Goal: Information Seeking & Learning: Learn about a topic

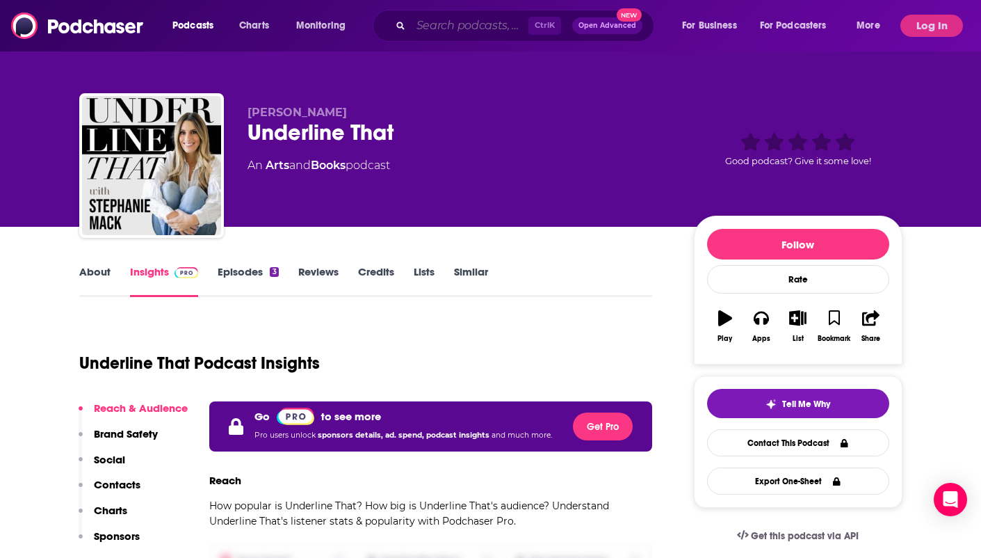
click at [503, 26] on input "Search podcasts, credits, & more..." at bounding box center [470, 26] width 118 height 22
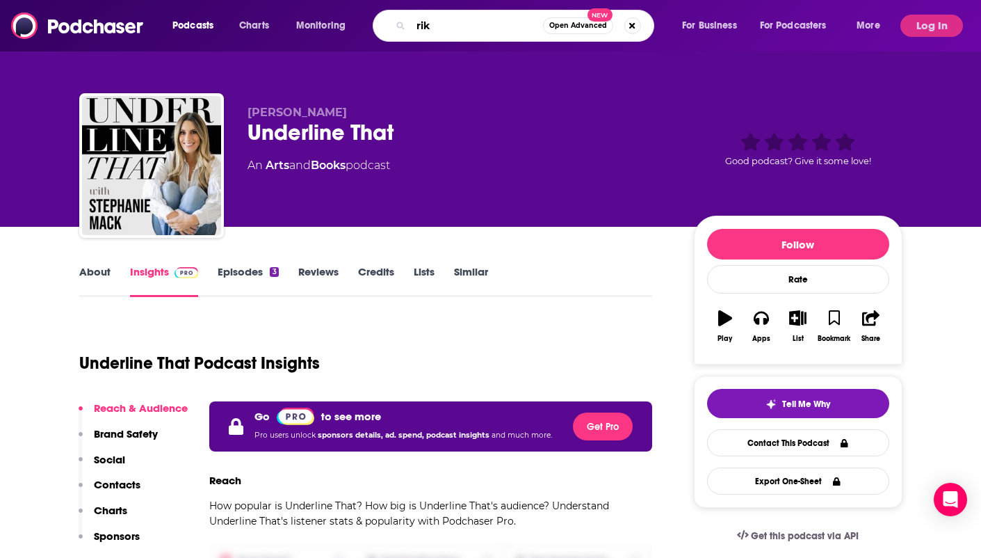
type input "rika"
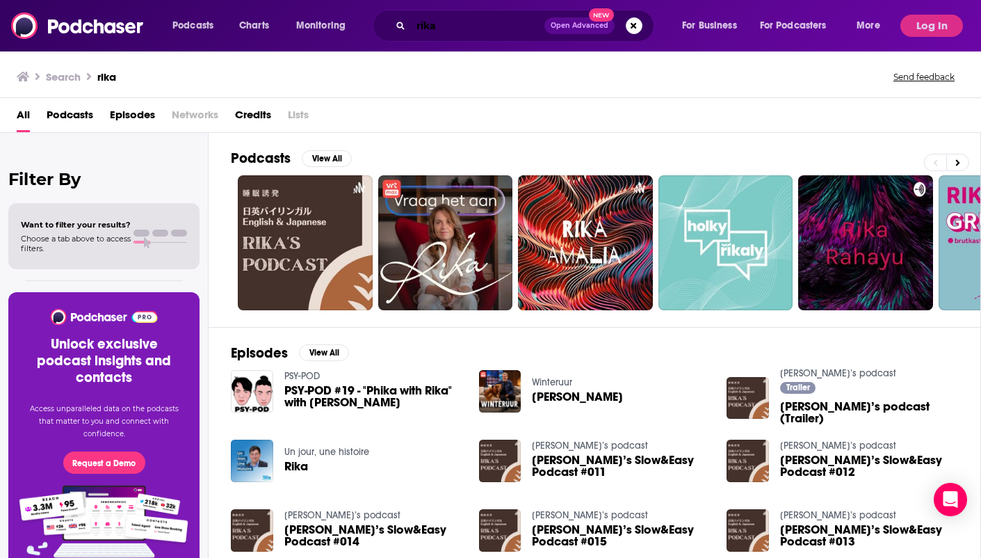
click at [457, 26] on input "rika" at bounding box center [478, 26] width 134 height 22
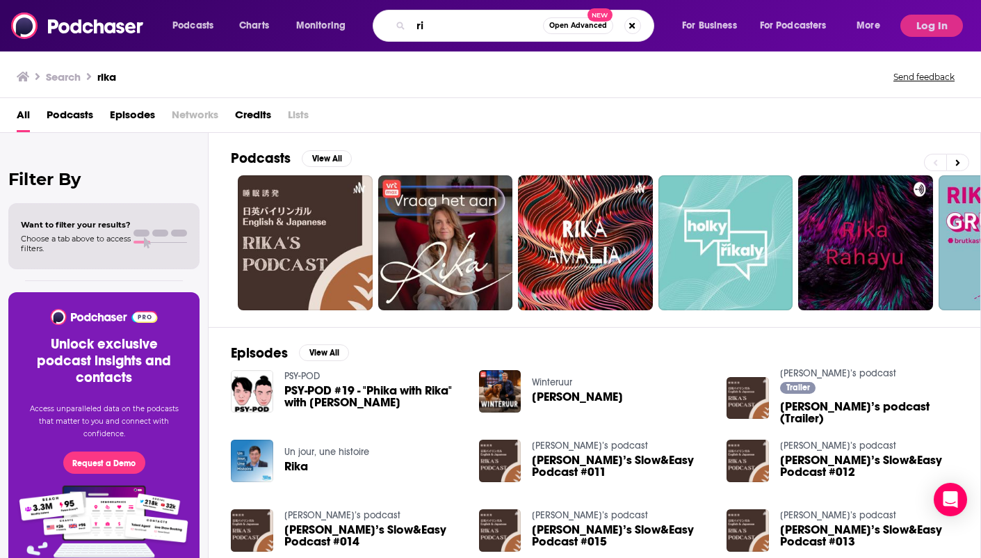
type input "r"
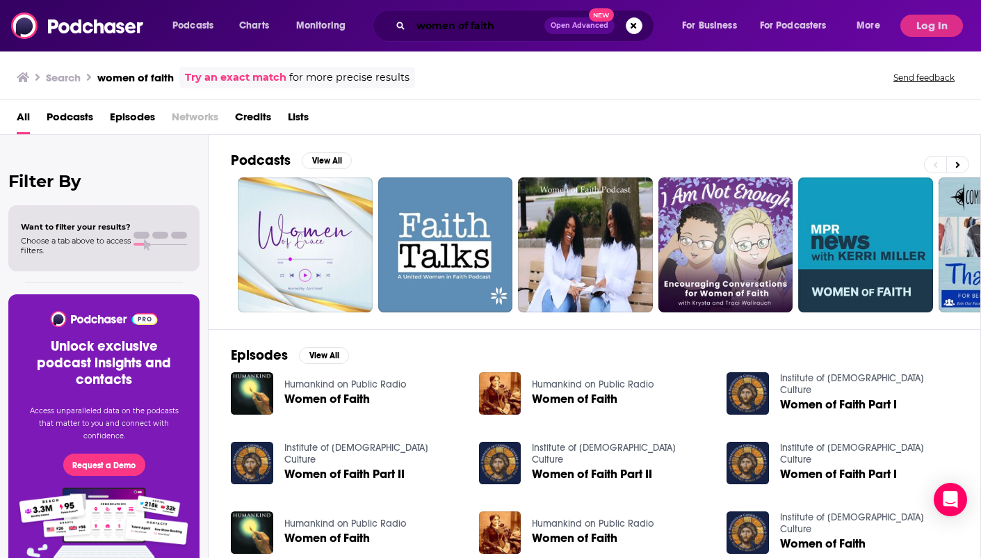
click at [516, 29] on input "women of faith" at bounding box center [478, 26] width 134 height 22
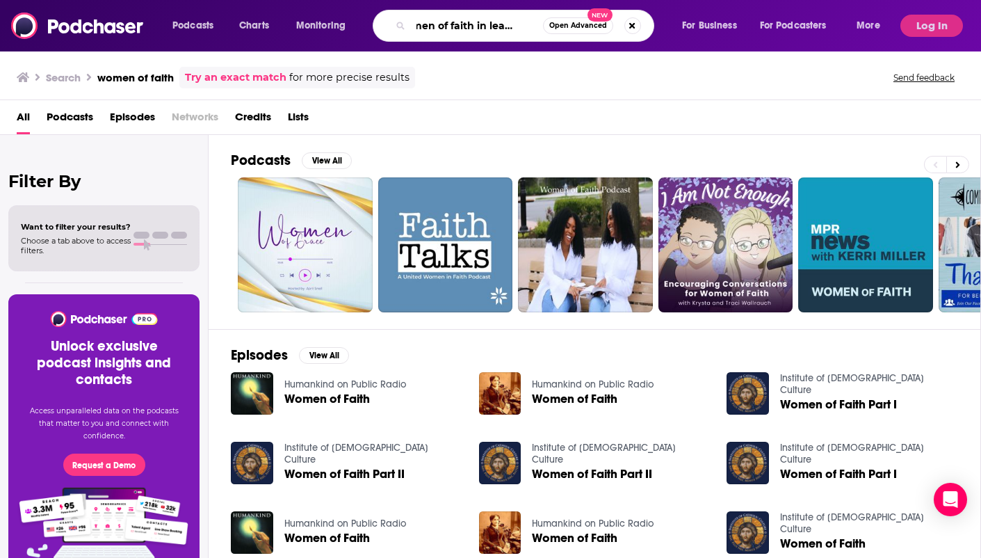
scroll to position [0, 26]
type input "women of faith in leadership"
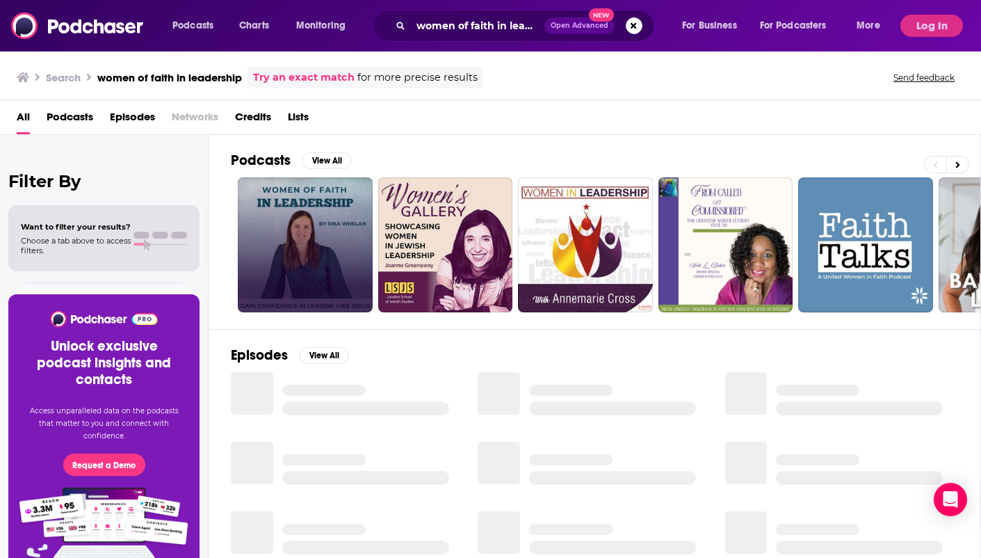
click at [318, 236] on link at bounding box center [305, 244] width 135 height 135
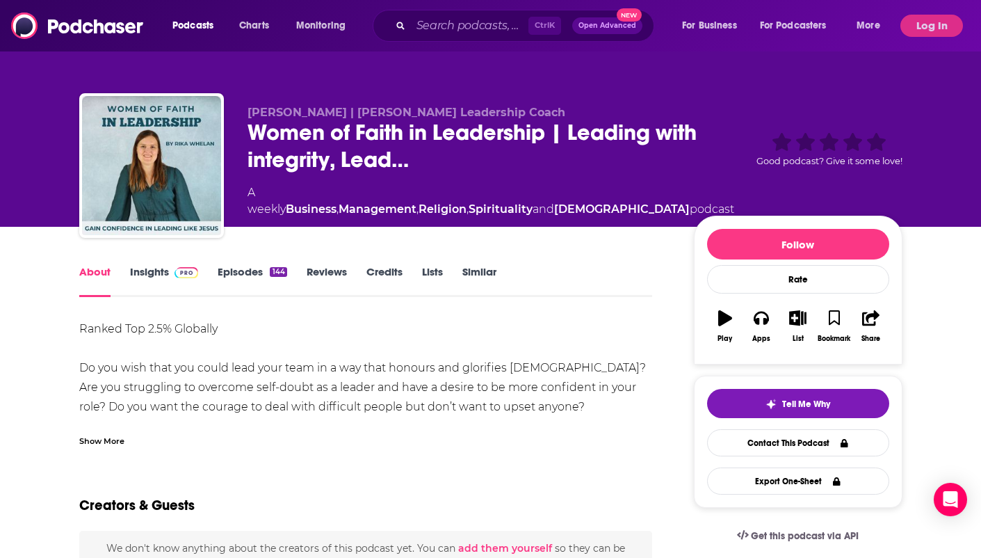
click at [254, 273] on link "Episodes 144" at bounding box center [252, 281] width 69 height 32
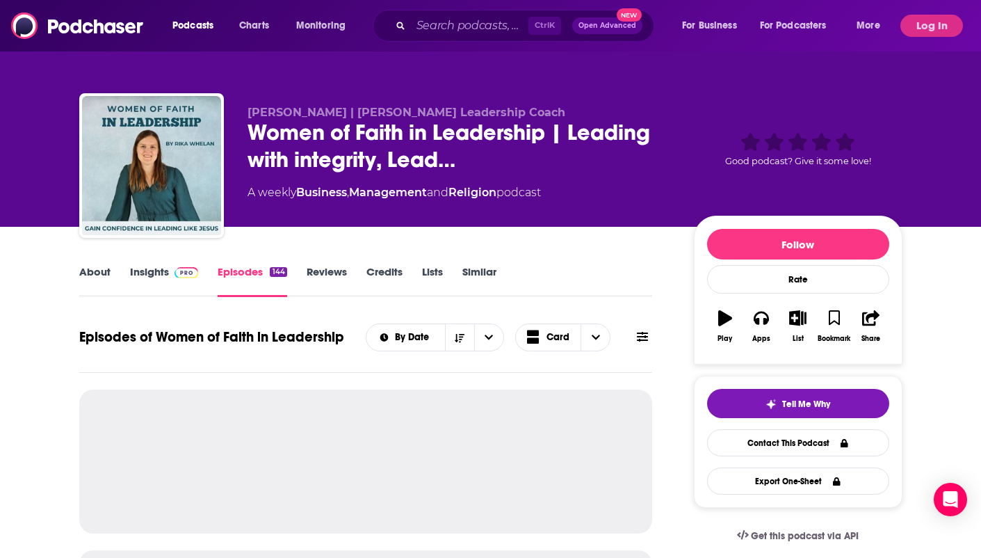
click at [179, 268] on span at bounding box center [184, 271] width 30 height 13
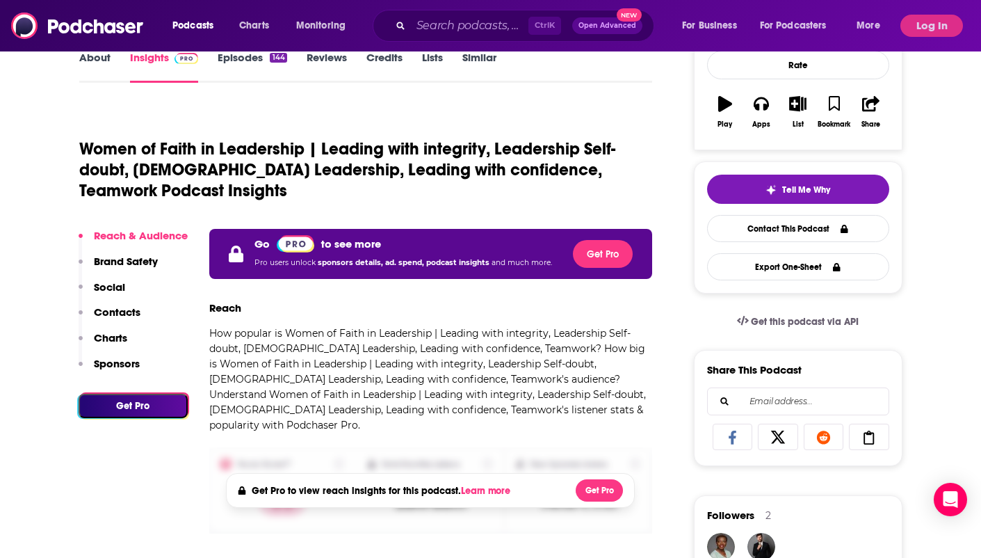
scroll to position [207, 0]
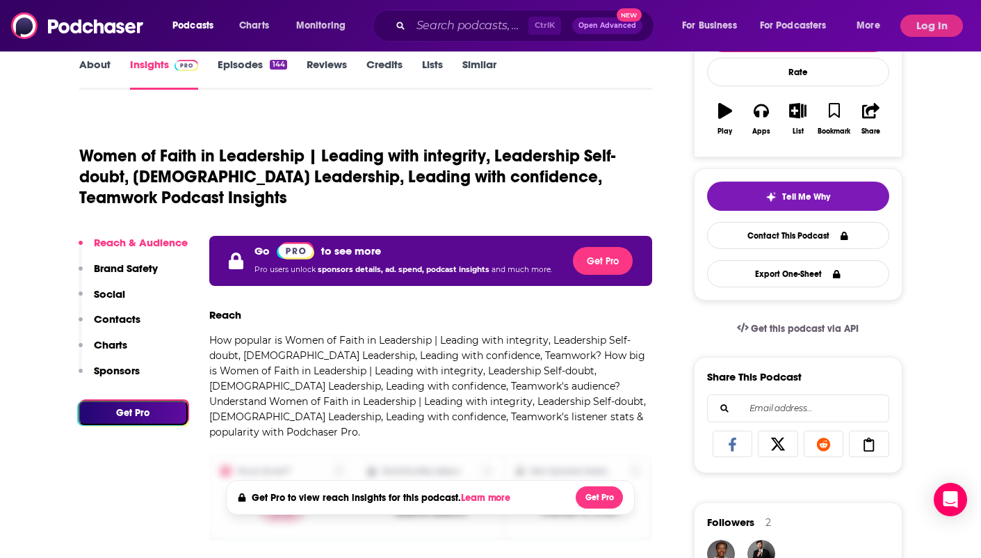
click at [937, 25] on button "Log In" at bounding box center [931, 26] width 63 height 22
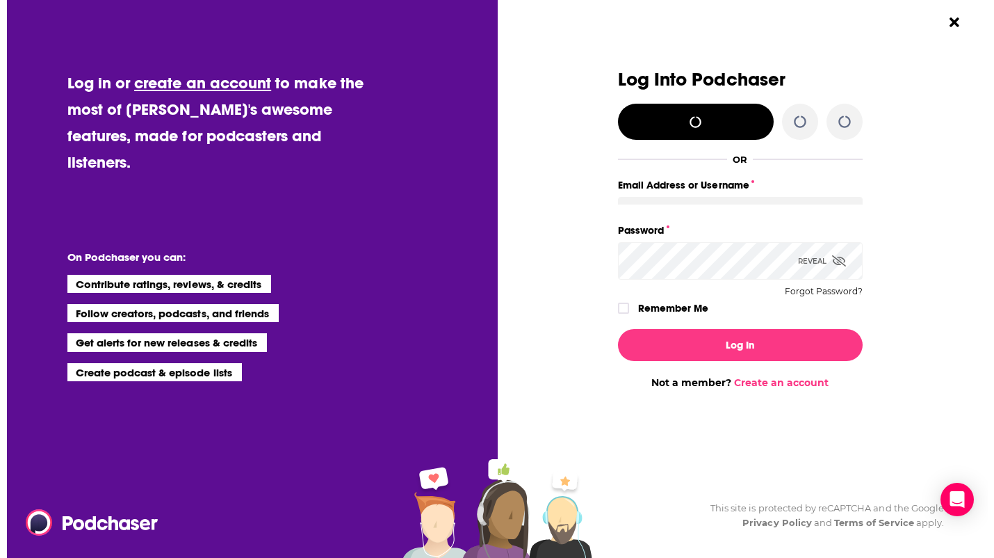
scroll to position [0, 0]
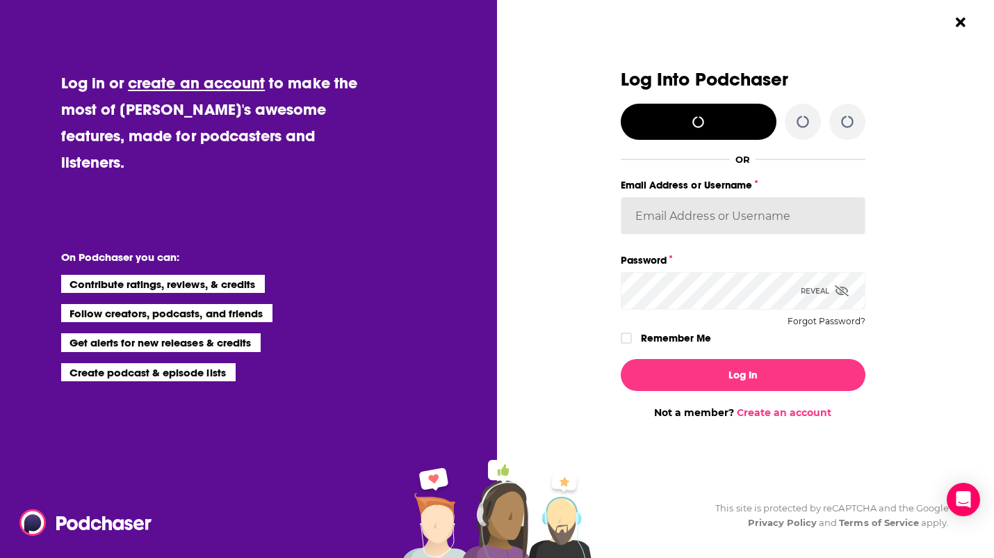
type input "leannebush"
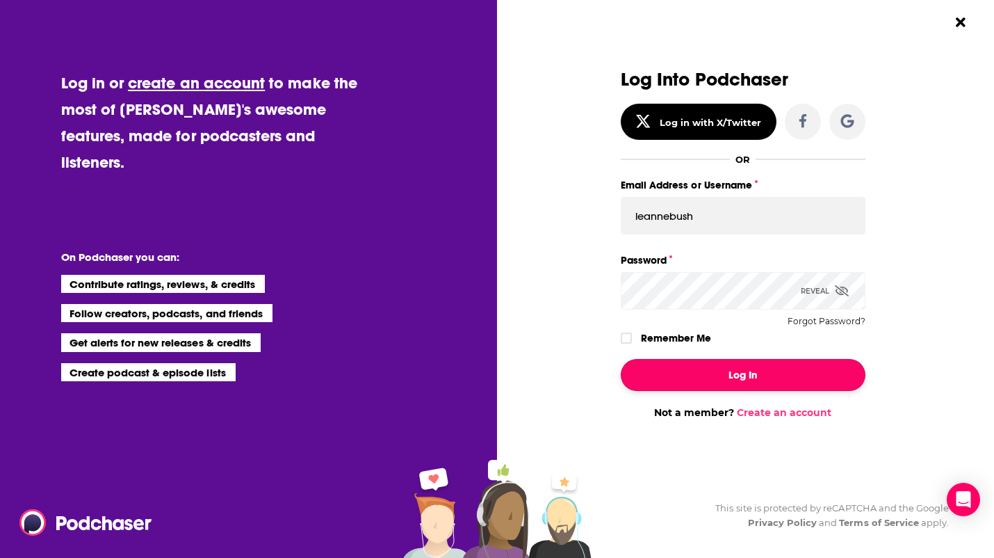
click at [804, 379] on button "Log In" at bounding box center [743, 375] width 245 height 32
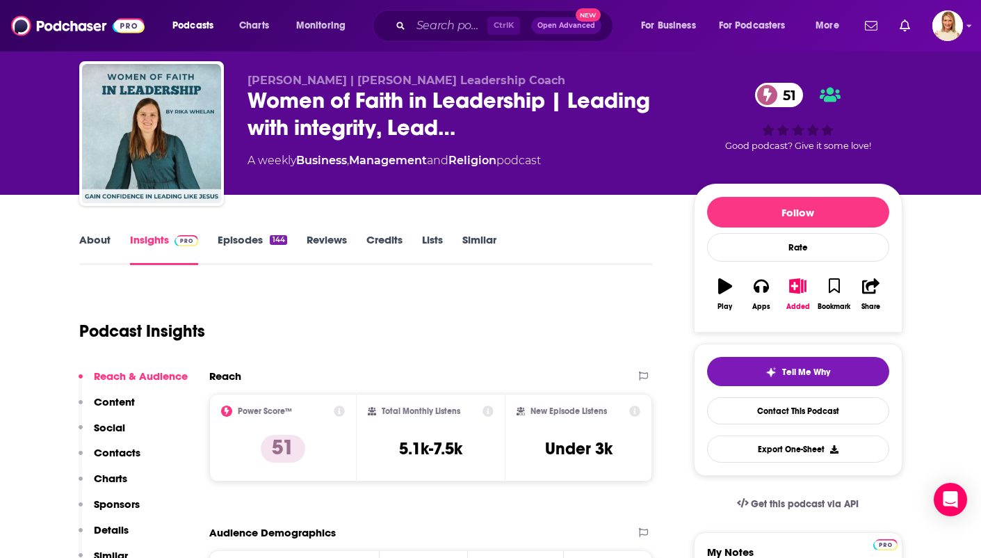
scroll to position [32, 0]
click at [94, 250] on link "About" at bounding box center [94, 249] width 31 height 32
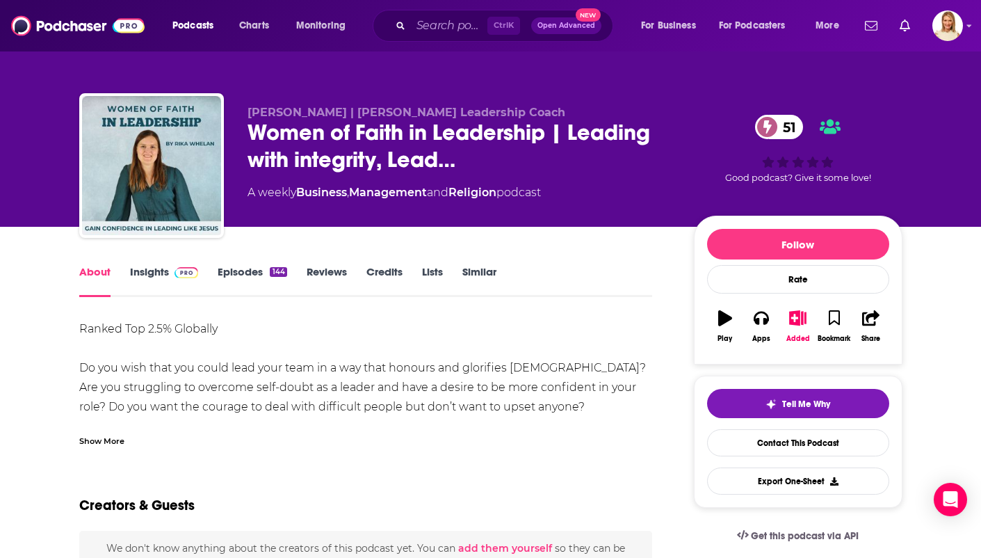
click at [106, 438] on div "Show More" at bounding box center [101, 439] width 45 height 13
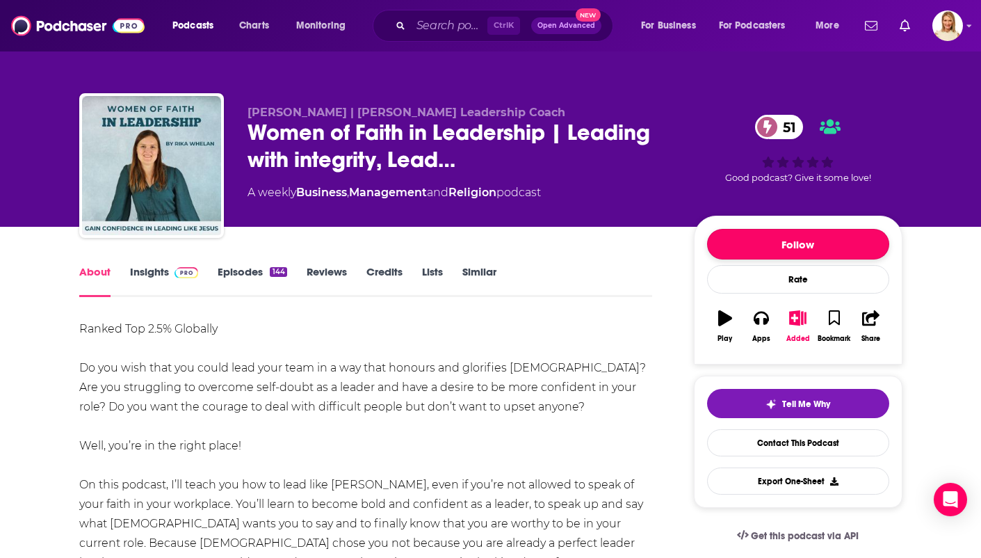
click at [827, 248] on button "Follow" at bounding box center [798, 244] width 182 height 31
click at [846, 413] on button "Tell Me Why" at bounding box center [798, 403] width 182 height 29
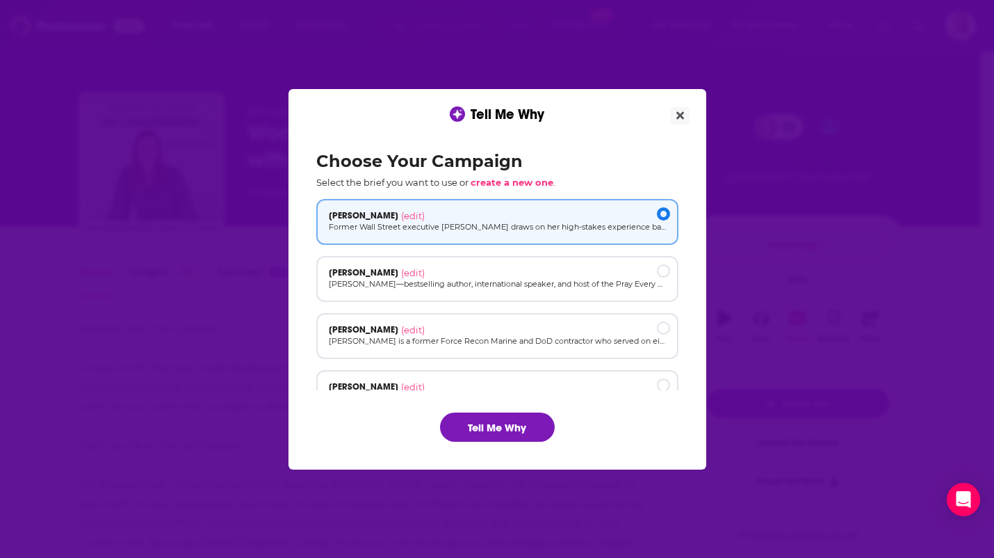
click at [922, 308] on div "Tell Me Why Choose Your Campaign Select the brief you want to use or create a n…" at bounding box center [497, 279] width 994 height 558
click at [680, 115] on icon "Close" at bounding box center [681, 115] width 8 height 8
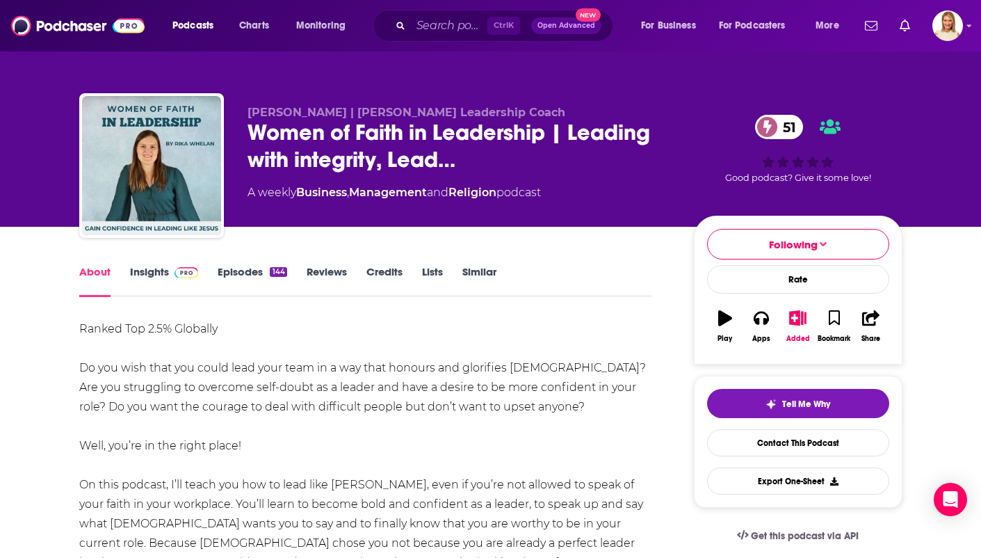
click at [836, 167] on div "51 Good podcast? Give it some love!" at bounding box center [798, 149] width 209 height 86
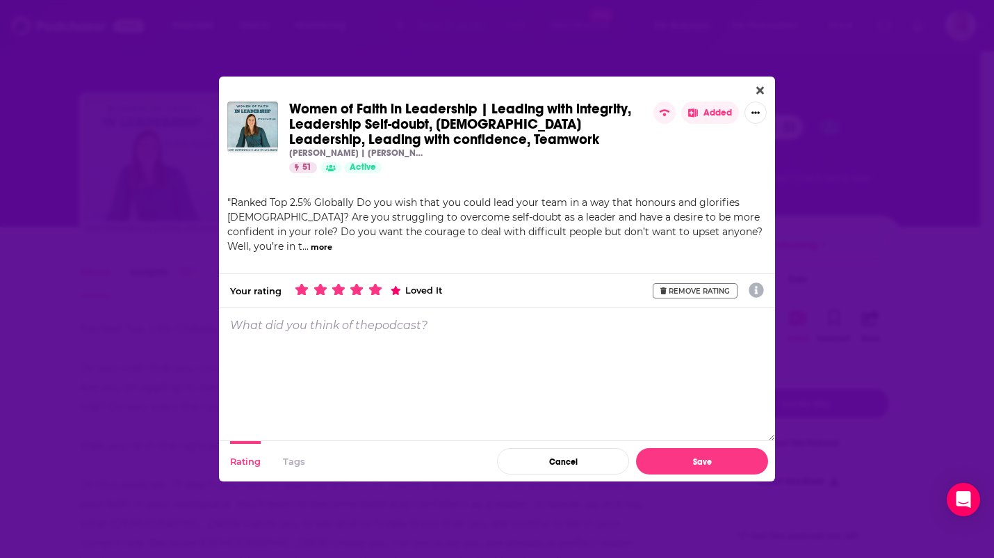
click at [389, 318] on p "What did you think of the podcast ?" at bounding box center [328, 324] width 197 height 13
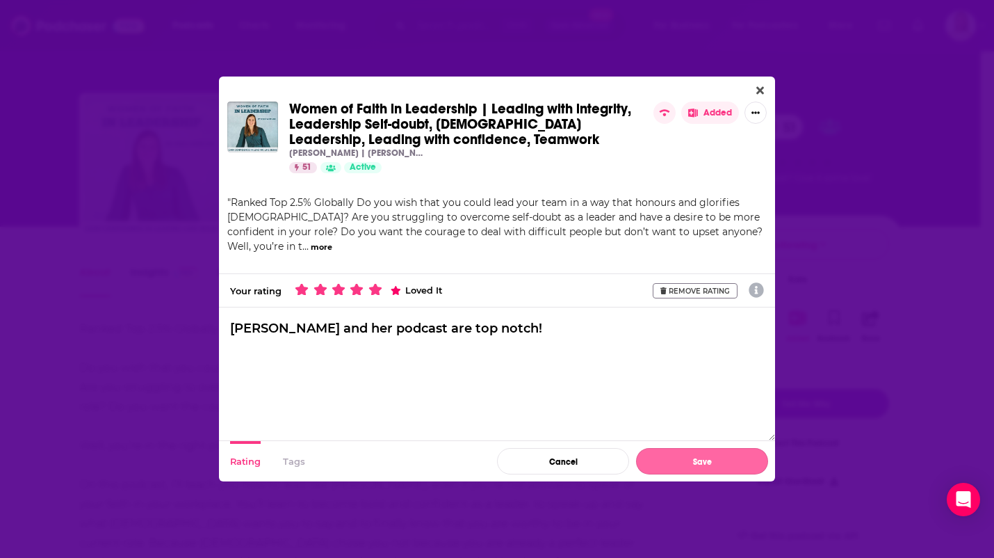
type textarea "[PERSON_NAME] and her podcast are top notch!"
click at [721, 453] on button "Save" at bounding box center [702, 461] width 132 height 26
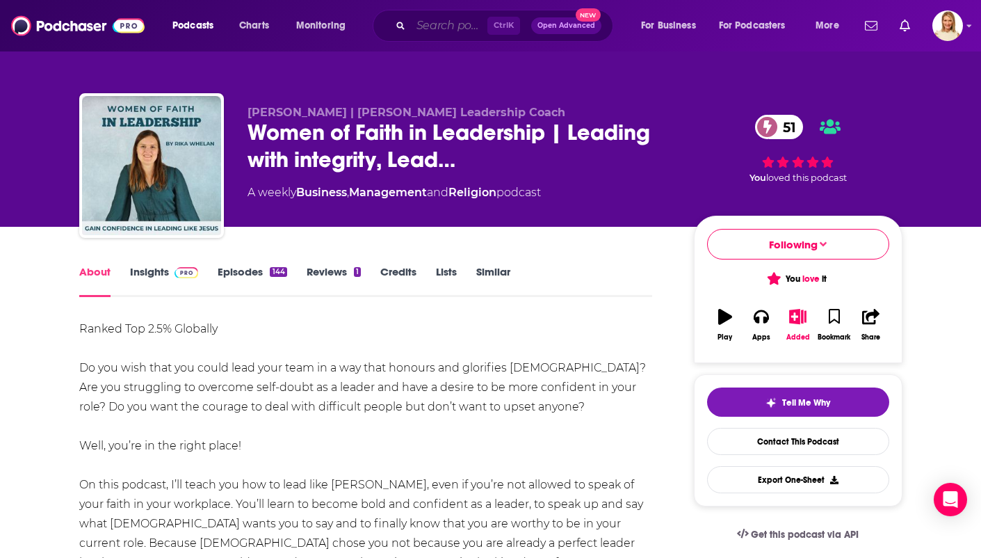
click at [437, 28] on input "Search podcasts, credits, & more..." at bounding box center [449, 26] width 76 height 22
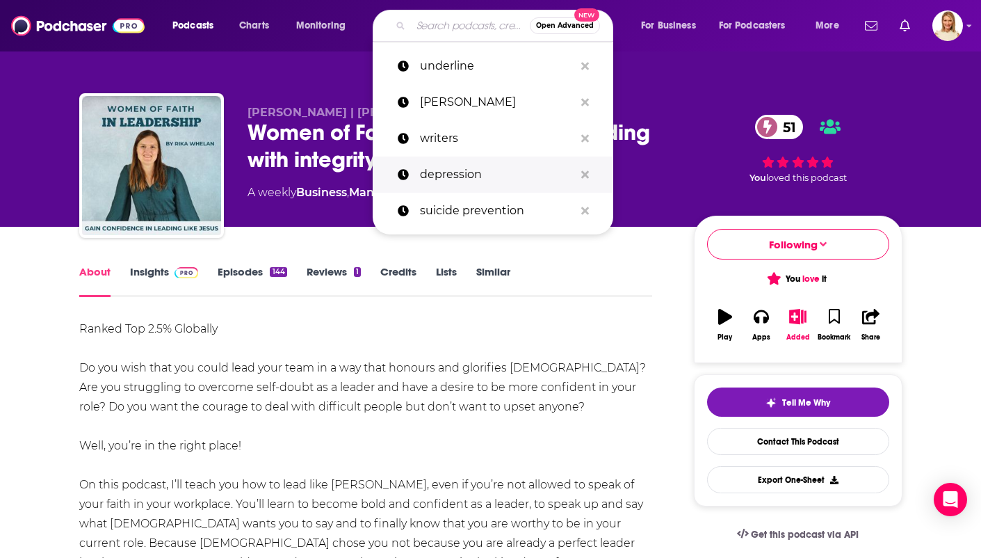
click at [481, 179] on p "depression" at bounding box center [497, 174] width 154 height 36
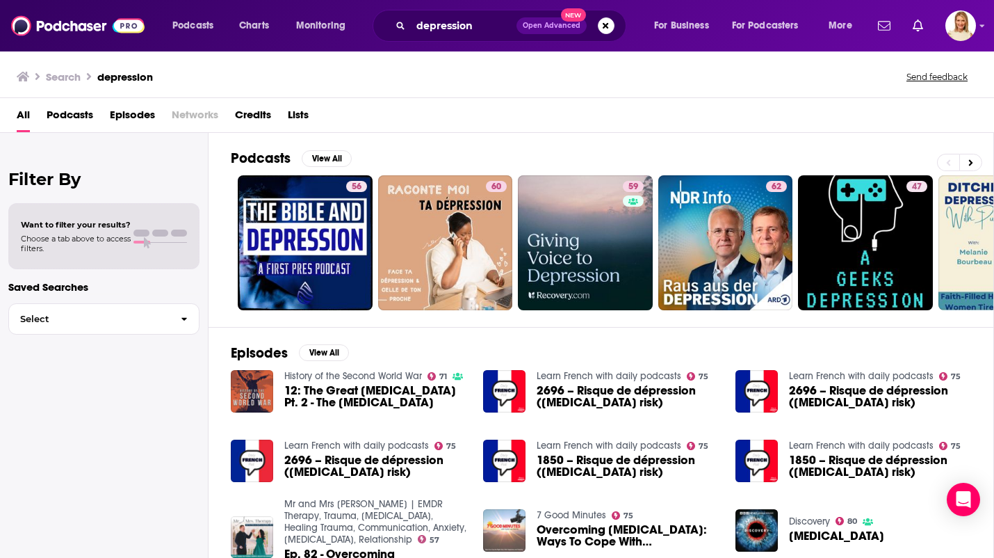
click at [72, 117] on span "Podcasts" at bounding box center [70, 118] width 47 height 29
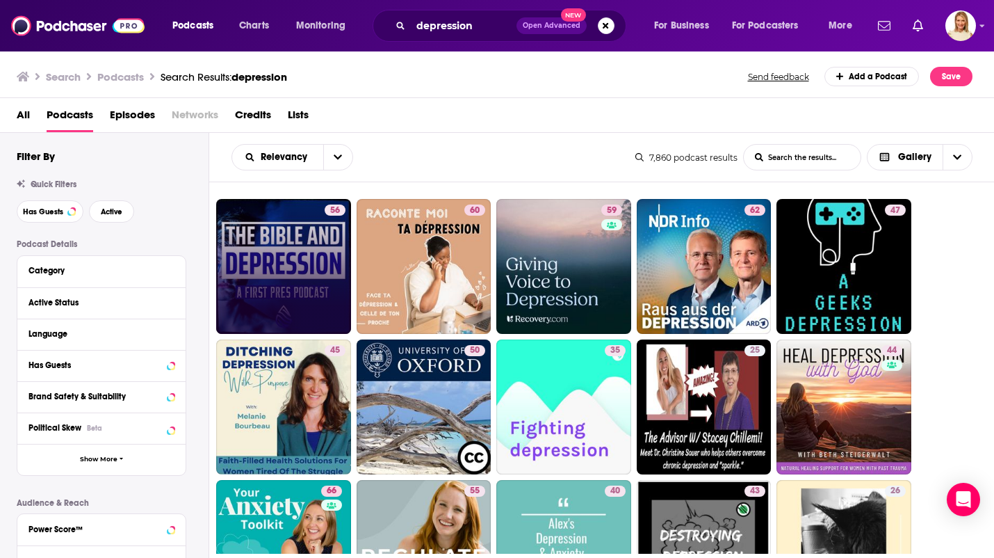
click at [287, 248] on link "56" at bounding box center [283, 266] width 135 height 135
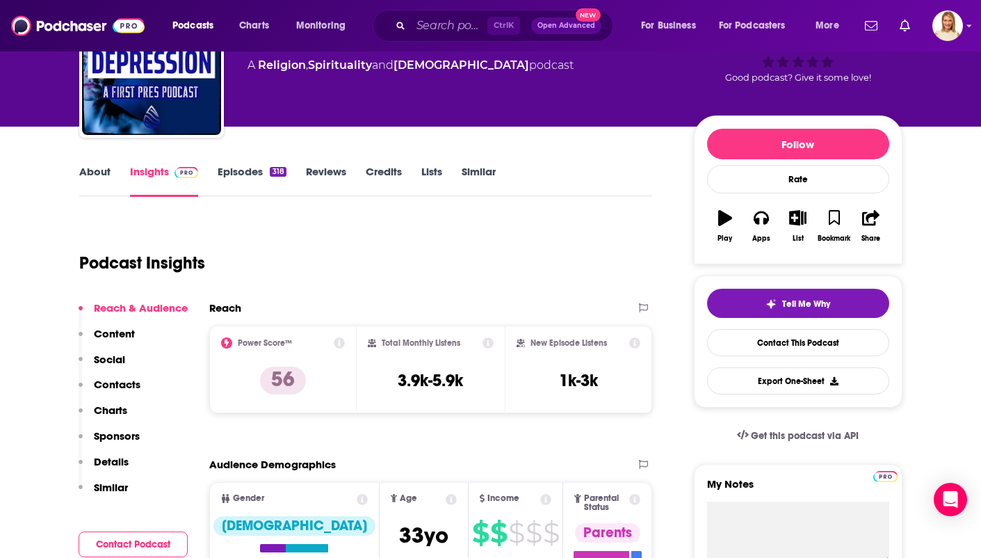
scroll to position [99, 0]
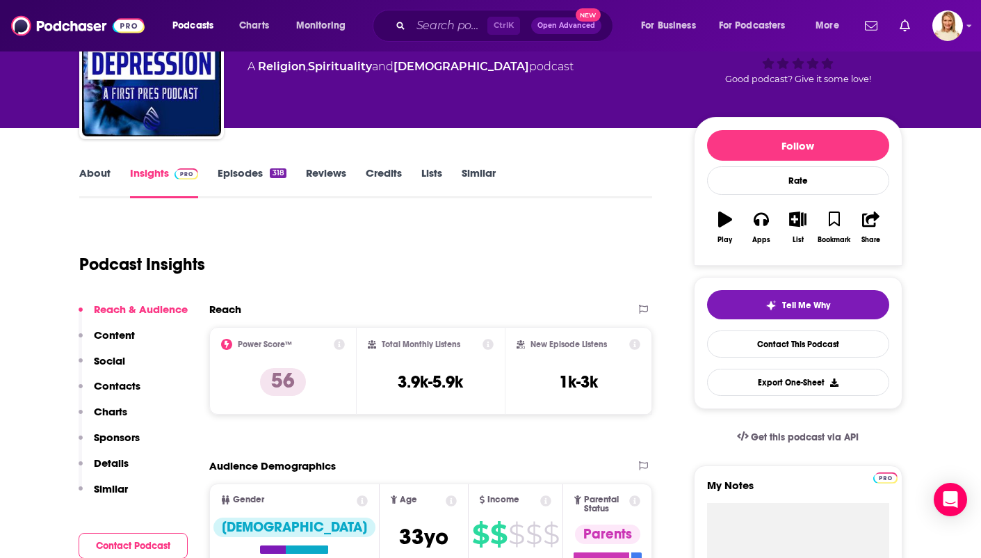
click at [100, 179] on link "About" at bounding box center [94, 182] width 31 height 32
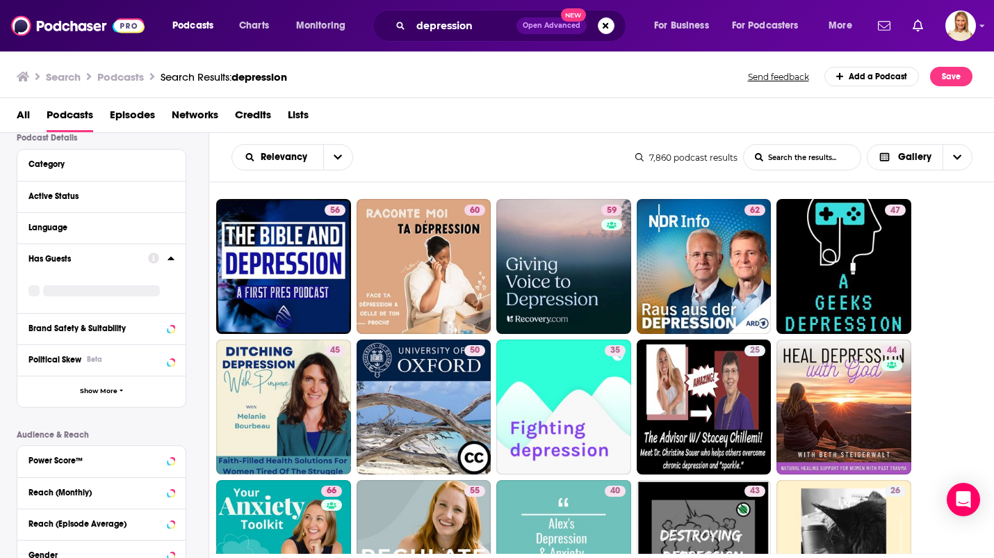
scroll to position [109, 0]
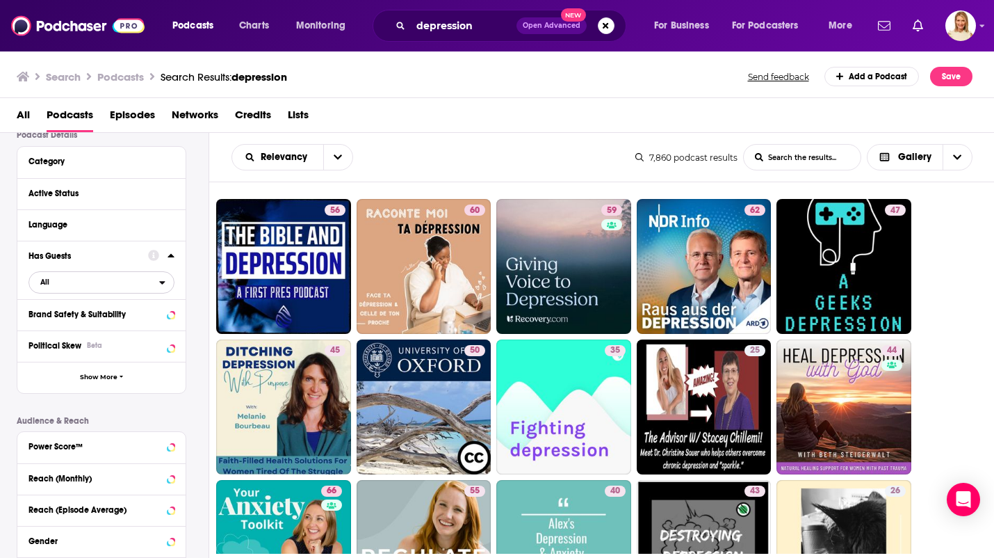
click at [162, 284] on icon "open menu" at bounding box center [163, 282] width 6 height 3
click at [168, 331] on span "1k" at bounding box center [169, 328] width 8 height 10
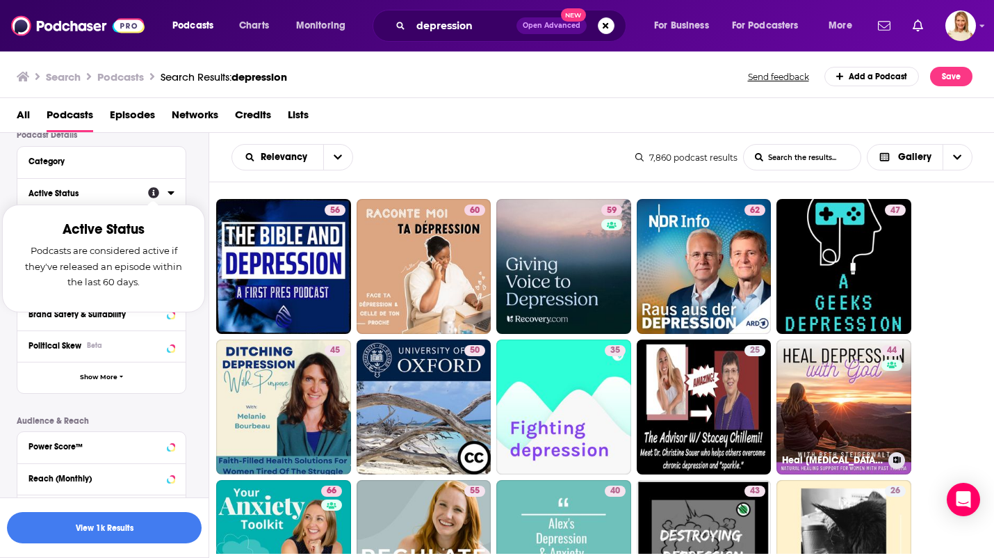
click at [153, 261] on p "Podcasts are considered active if they've released an episode within the last 6…" at bounding box center [103, 266] width 168 height 46
click at [469, 77] on div "Search Podcasts Search Results: [MEDICAL_DATA] Send feedback Add a Podcast Save" at bounding box center [495, 76] width 956 height 19
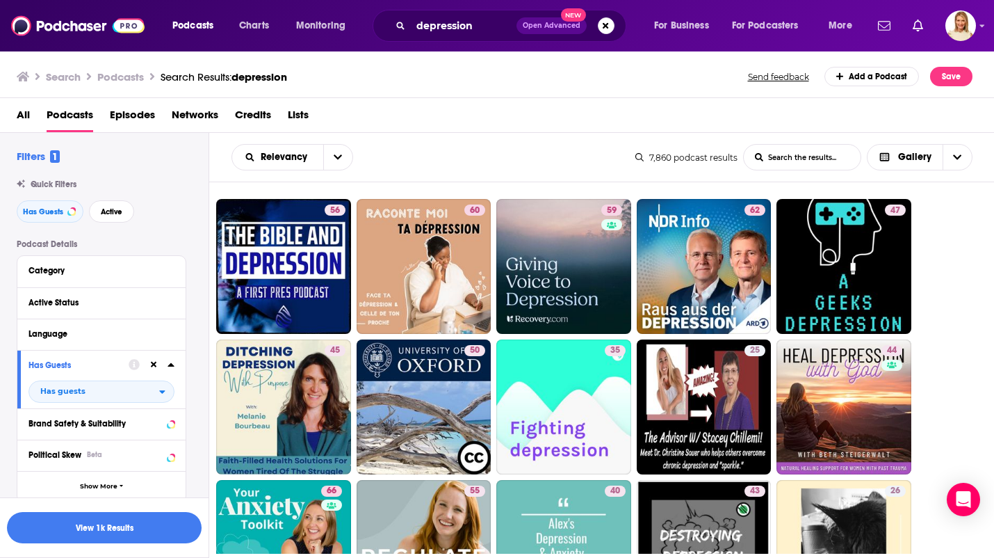
scroll to position [2, 0]
click at [142, 301] on button "Active Status" at bounding box center [102, 299] width 146 height 17
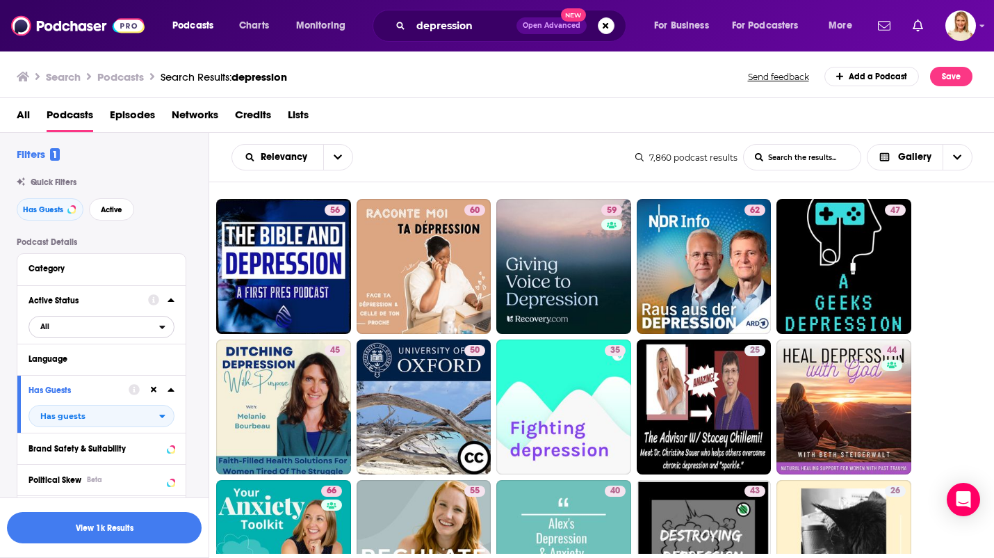
click at [162, 328] on icon "open menu" at bounding box center [163, 326] width 6 height 3
click at [161, 375] on span "696" at bounding box center [166, 372] width 15 height 10
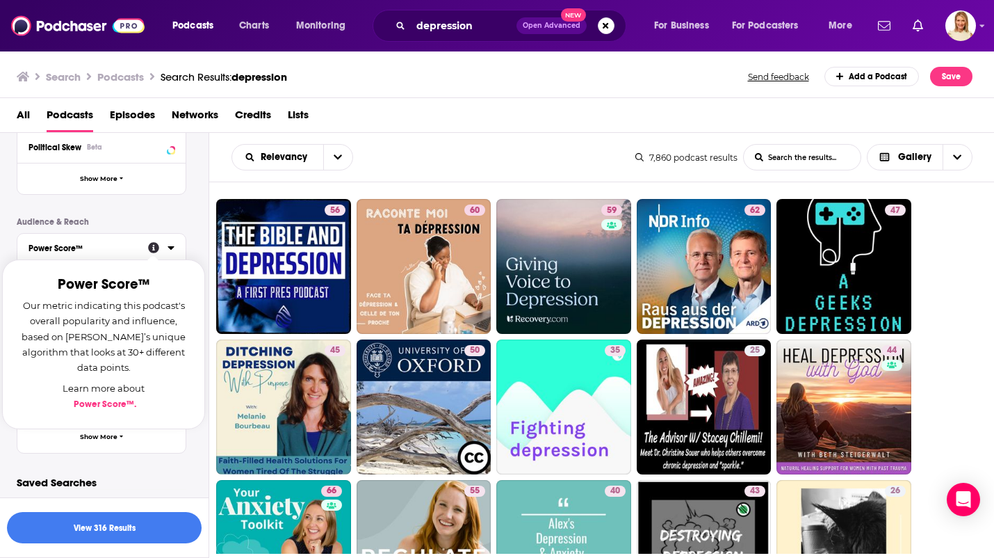
scroll to position [333, 0]
click at [171, 251] on icon at bounding box center [171, 249] width 6 height 3
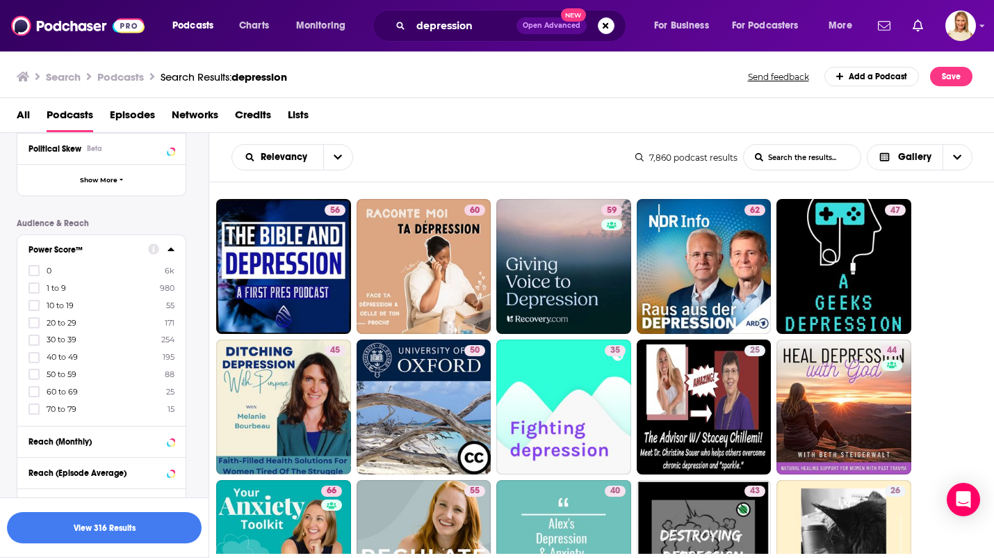
click at [161, 409] on span "15" at bounding box center [168, 409] width 14 height 10
click at [34, 413] on input "multiSelectOption-70-8" at bounding box center [34, 413] width 0 height 0
click at [141, 533] on button "View 16 Results" at bounding box center [104, 527] width 195 height 31
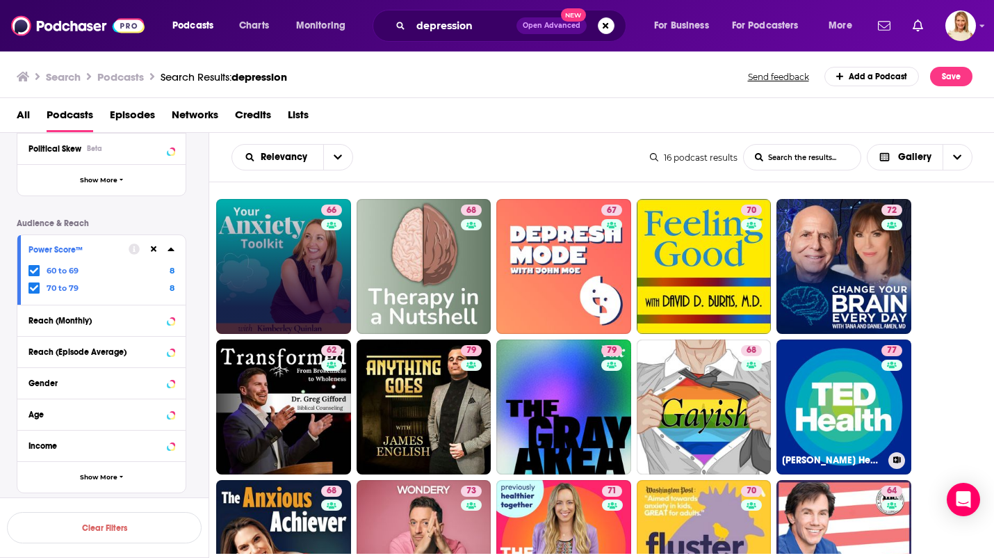
click at [288, 279] on link "66" at bounding box center [283, 266] width 135 height 135
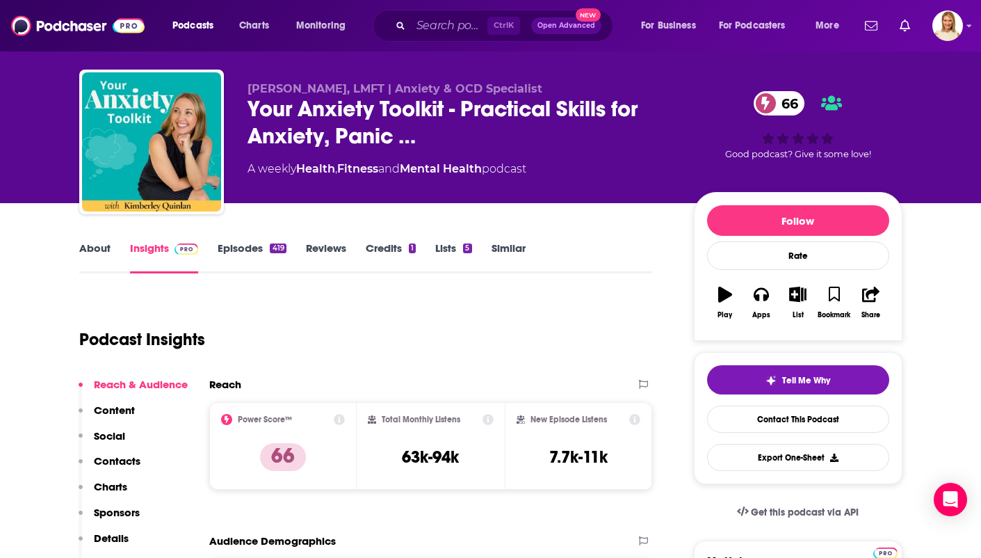
scroll to position [24, 0]
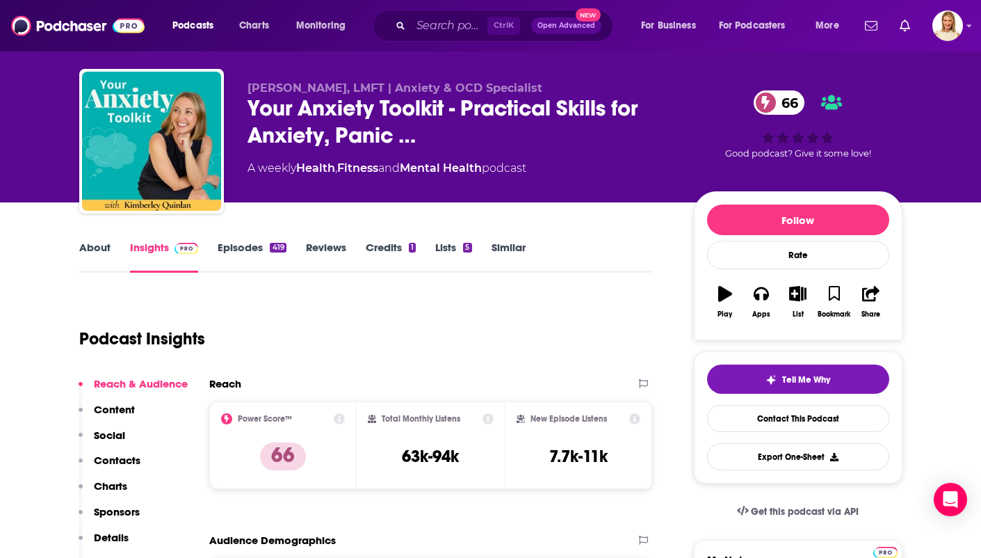
click at [83, 261] on link "About" at bounding box center [94, 257] width 31 height 32
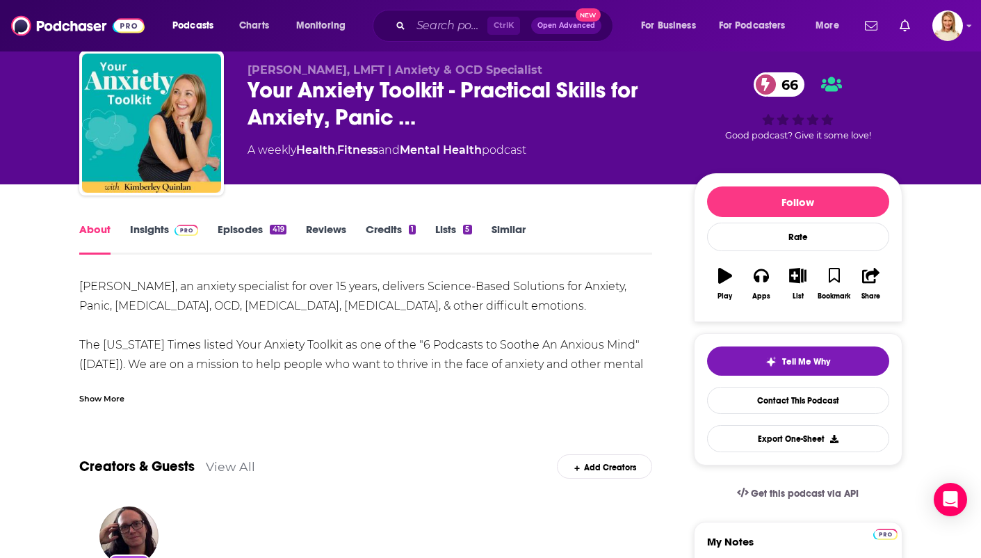
scroll to position [40, 0]
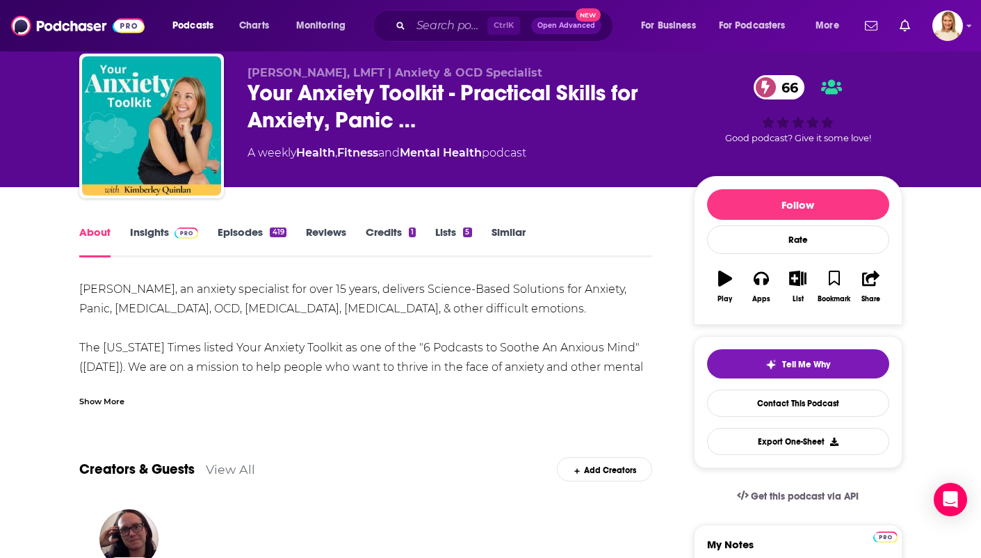
click at [97, 396] on div "Show More" at bounding box center [101, 400] width 45 height 13
